Goal: Information Seeking & Learning: Learn about a topic

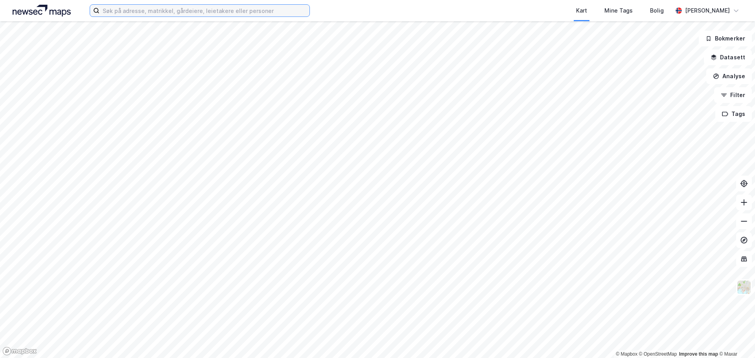
click at [203, 11] on input at bounding box center [204, 11] width 210 height 12
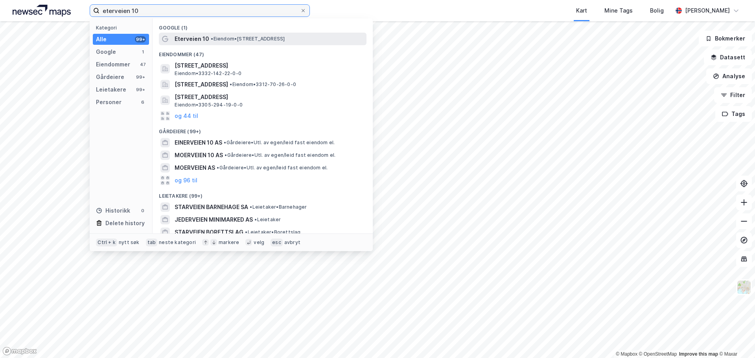
type input "eterveien 10"
click at [211, 38] on span "•" at bounding box center [212, 39] width 2 height 6
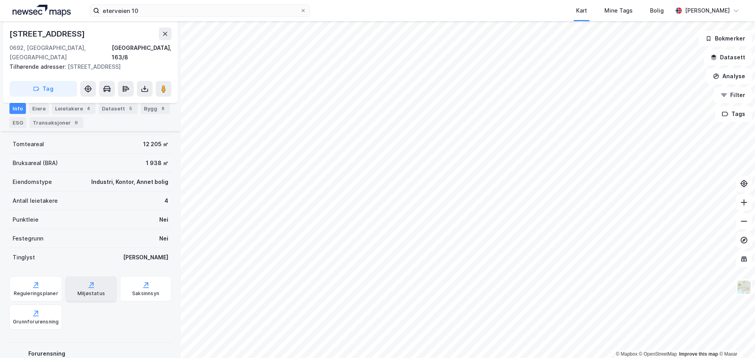
scroll to position [196, 0]
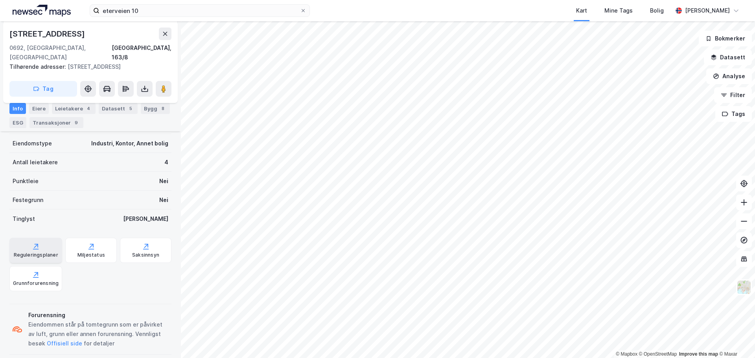
click at [41, 240] on div "Reguleringsplaner" at bounding box center [35, 250] width 53 height 25
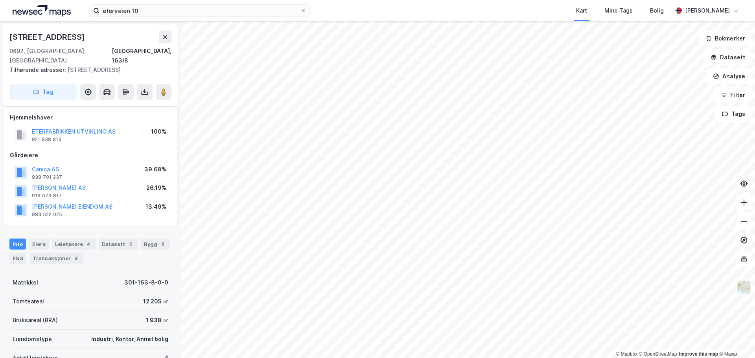
scroll to position [38, 0]
